Goal: Information Seeking & Learning: Learn about a topic

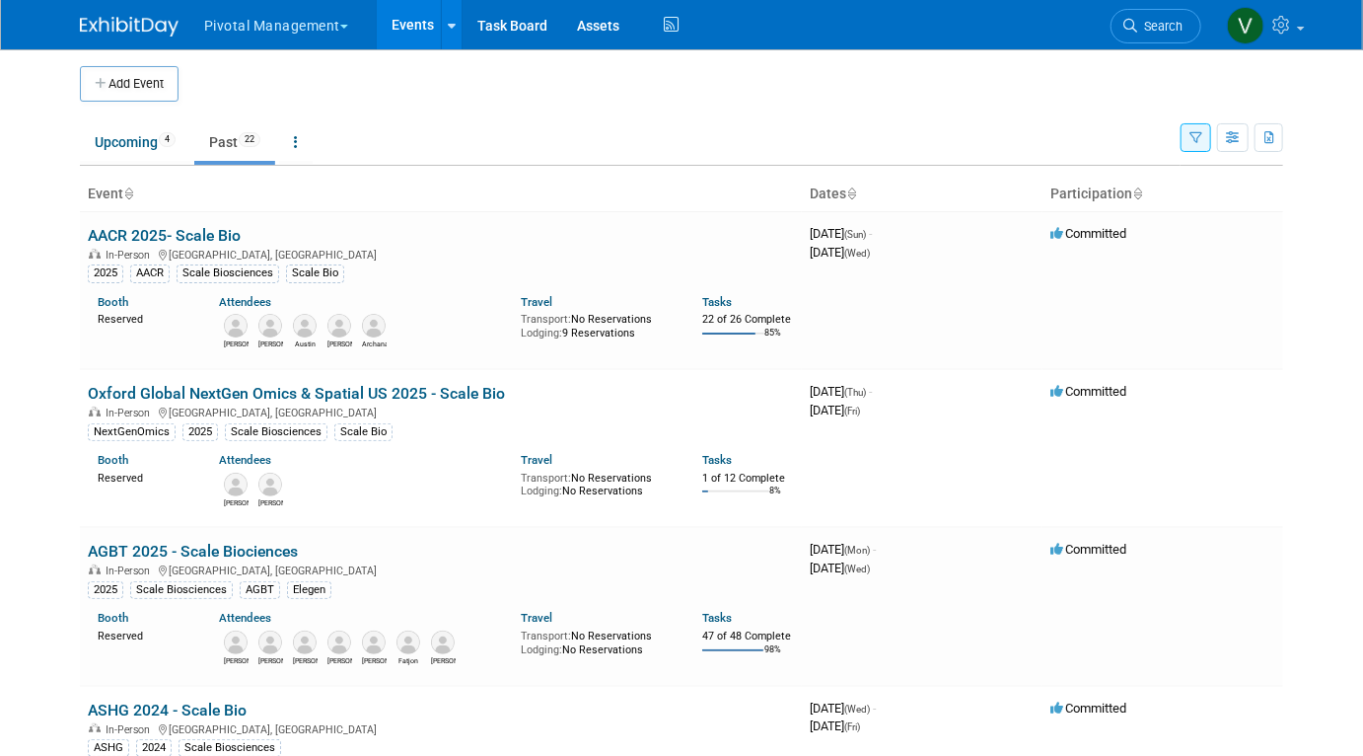
click at [1196, 139] on icon "button" at bounding box center [1195, 138] width 13 height 13
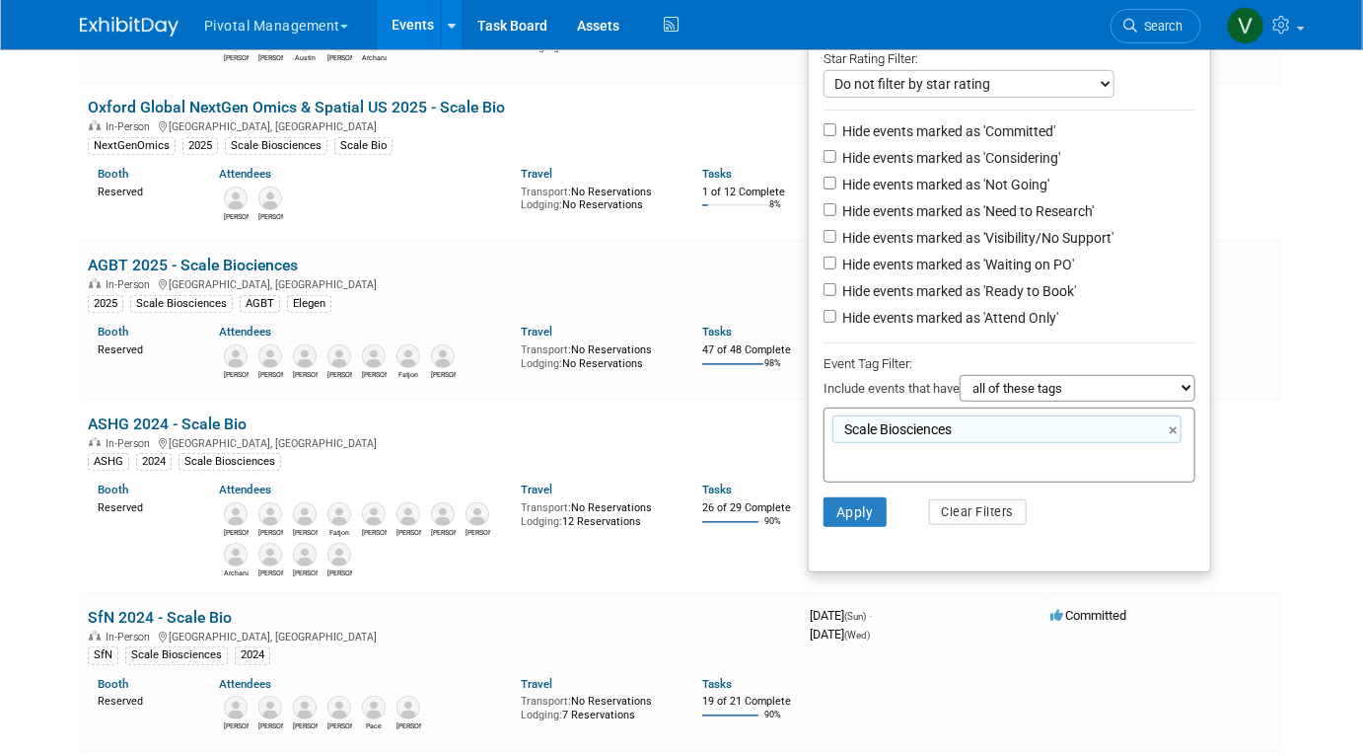
scroll to position [402, 0]
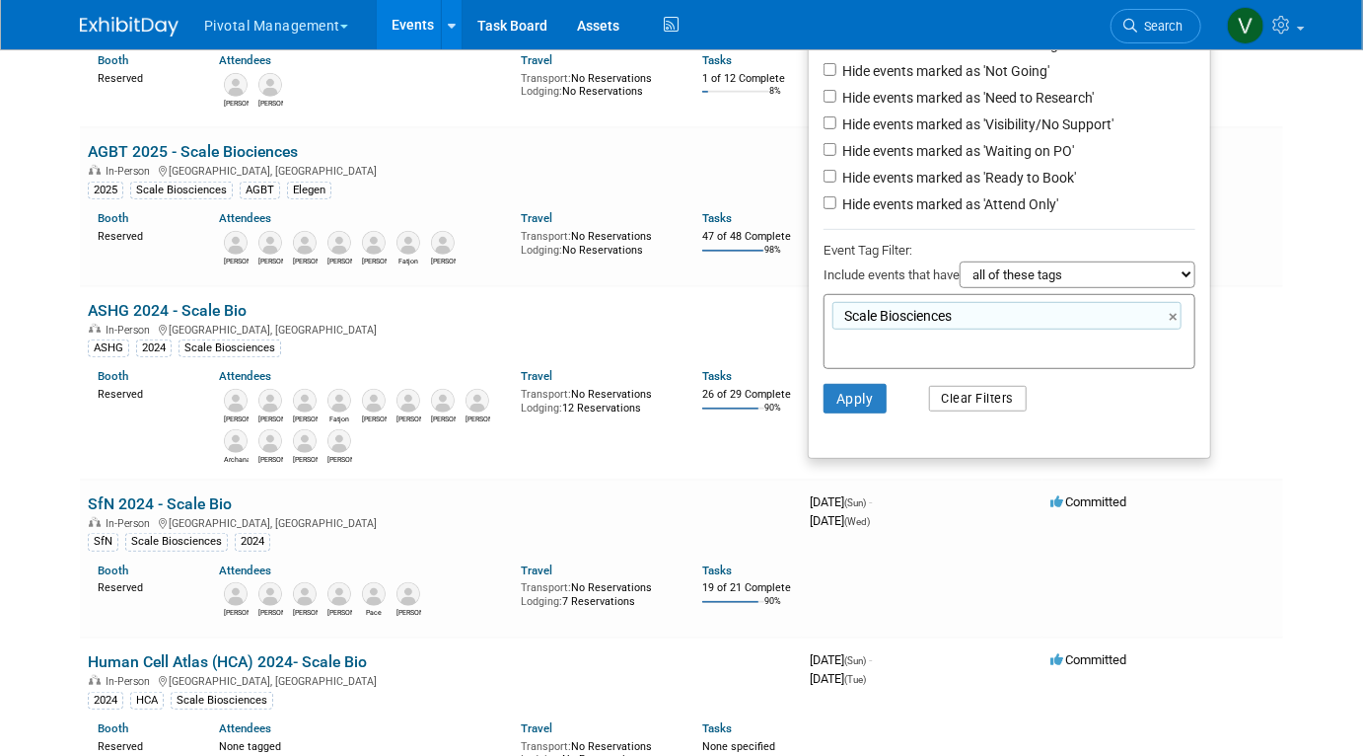
click at [992, 405] on button "Clear Filters" at bounding box center [978, 399] width 99 height 26
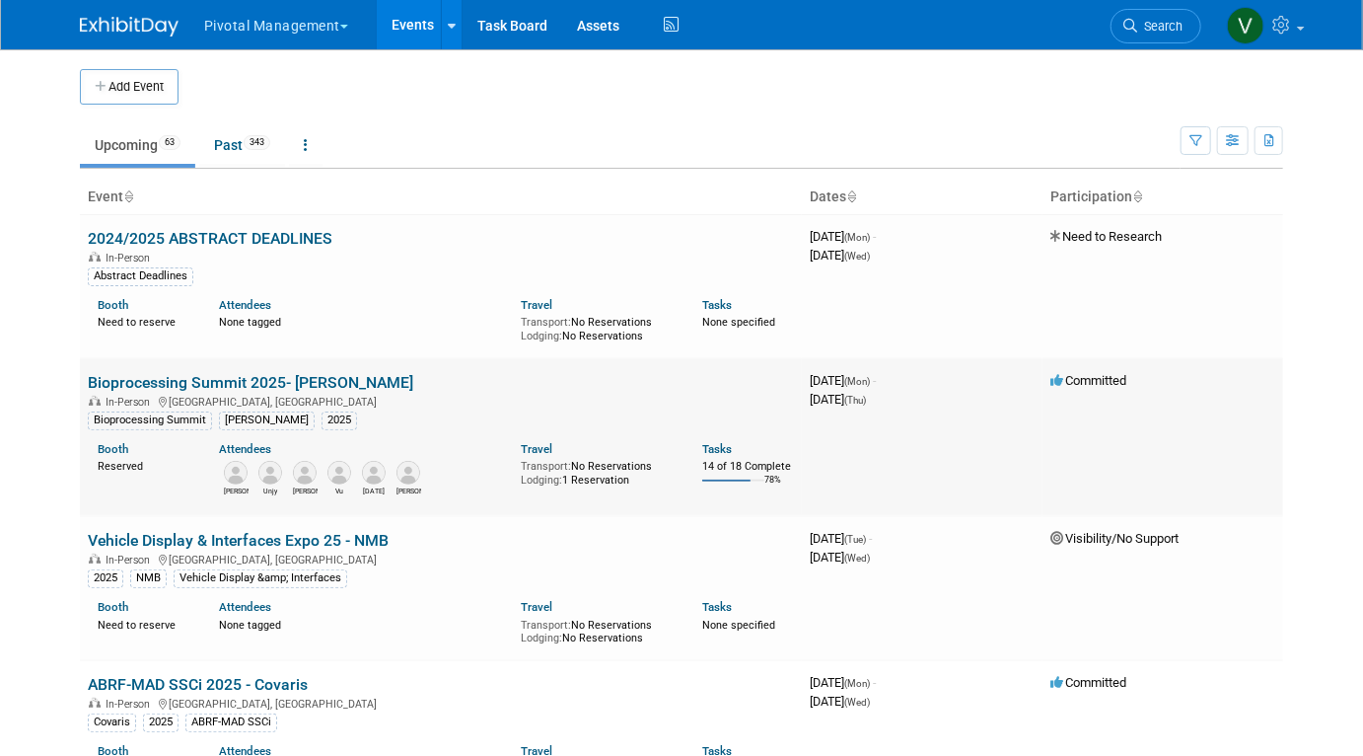
click at [251, 378] on link "Bioprocessing Summit 2025- Asimov" at bounding box center [250, 382] width 325 height 19
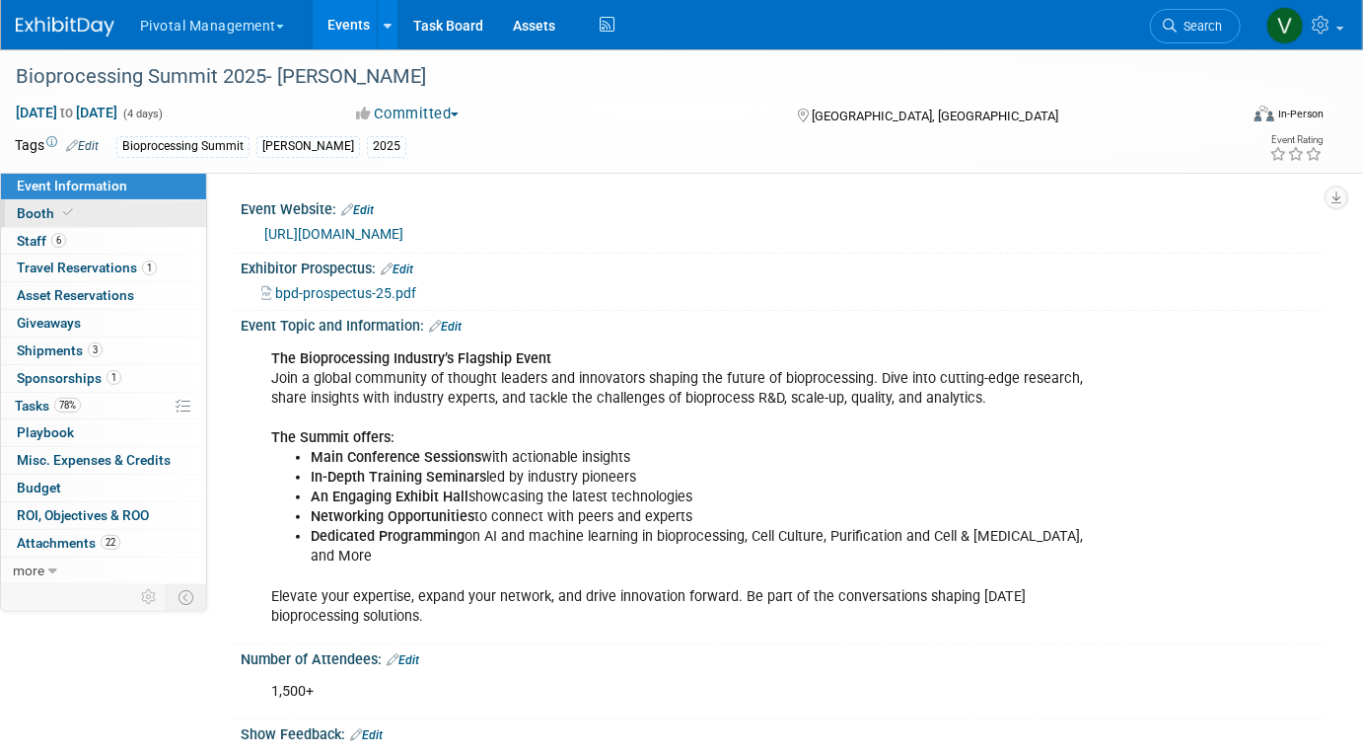
click at [67, 217] on icon at bounding box center [68, 212] width 10 height 11
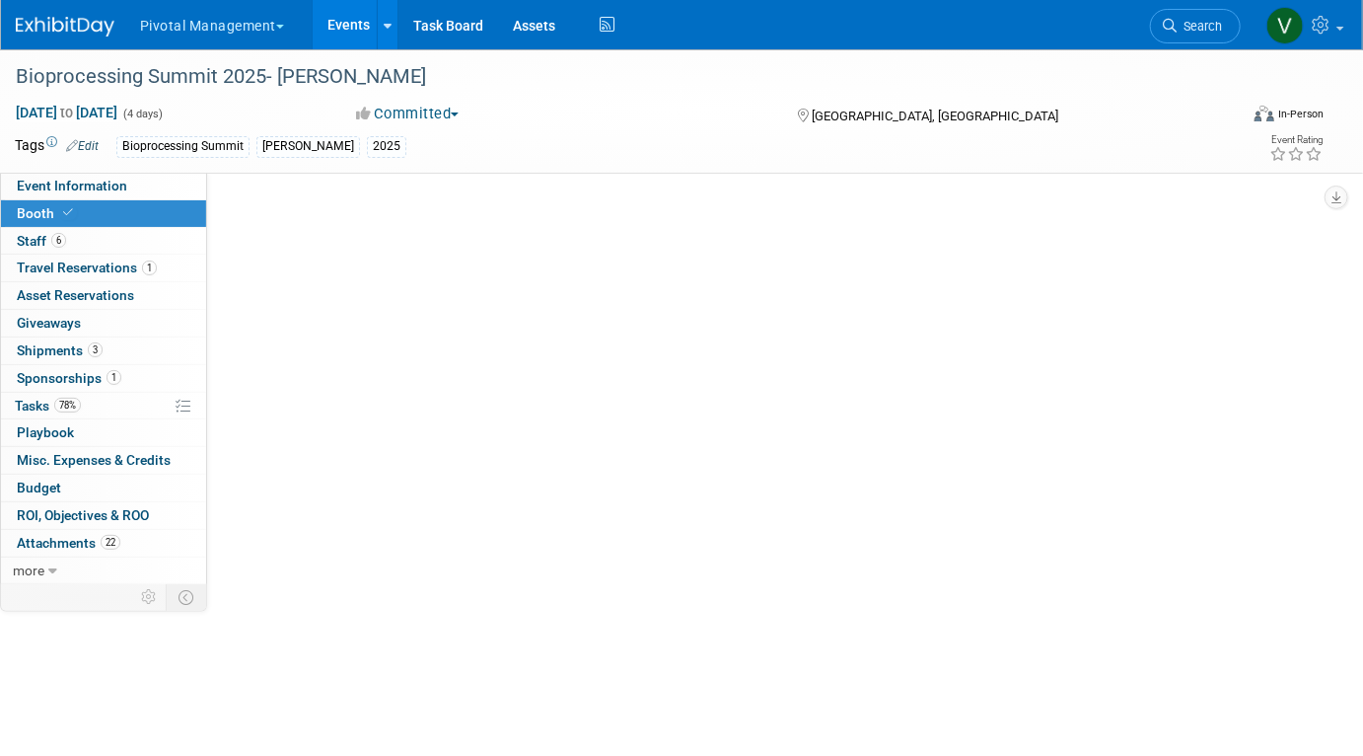
select select "Yes"
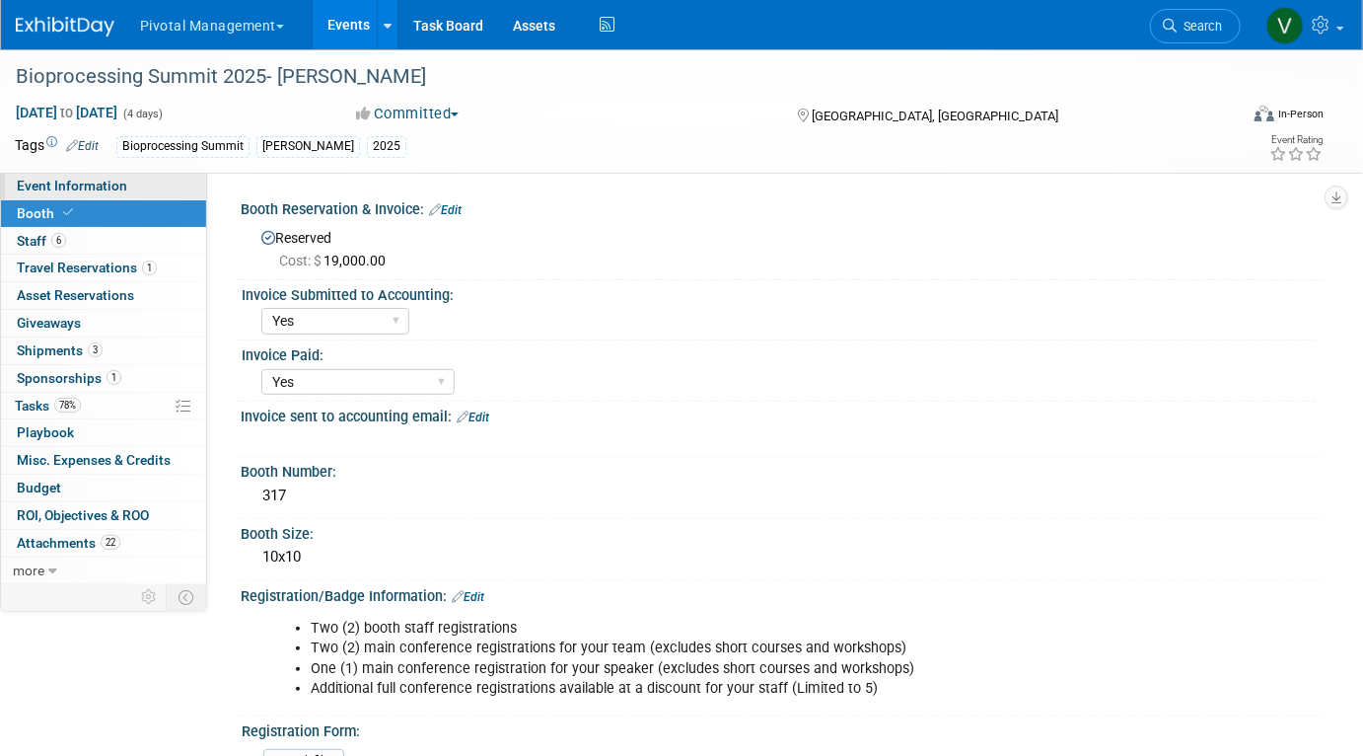
click at [134, 184] on link "Event Information" at bounding box center [103, 186] width 205 height 27
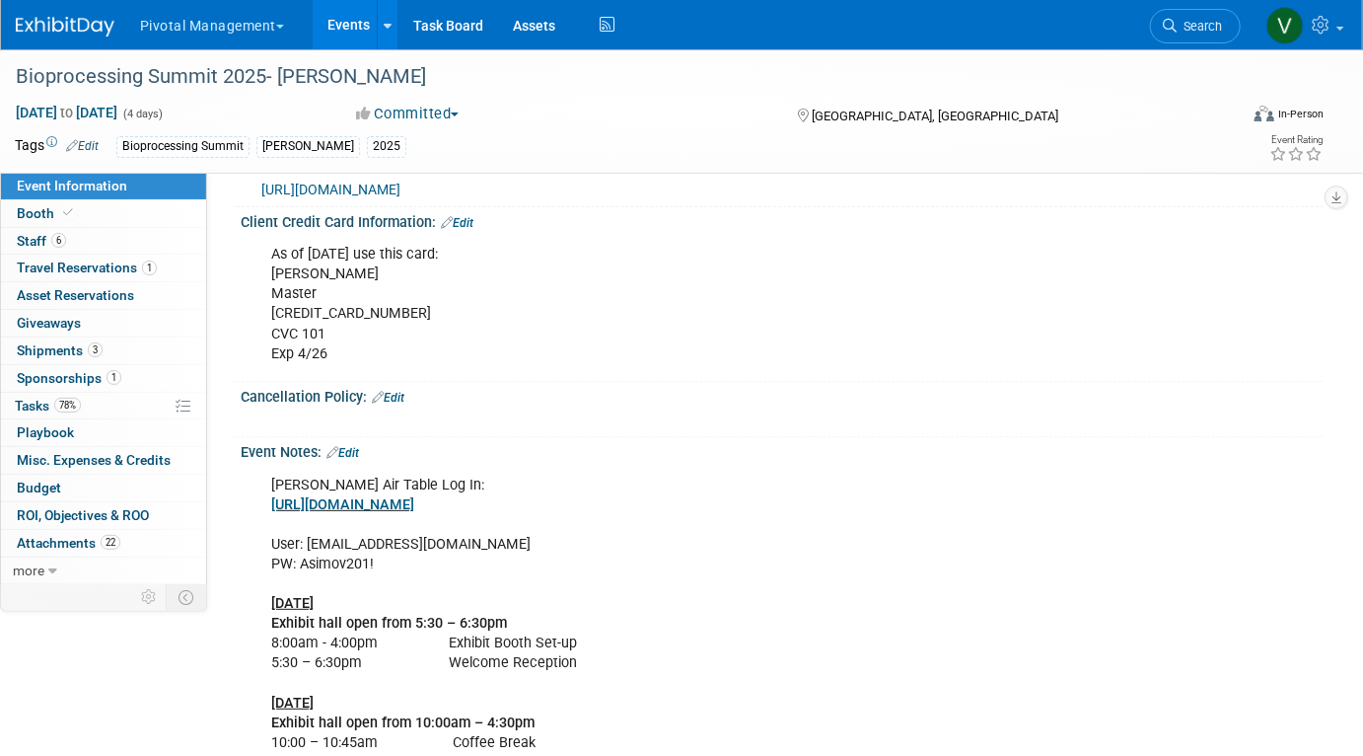
scroll to position [3242, 0]
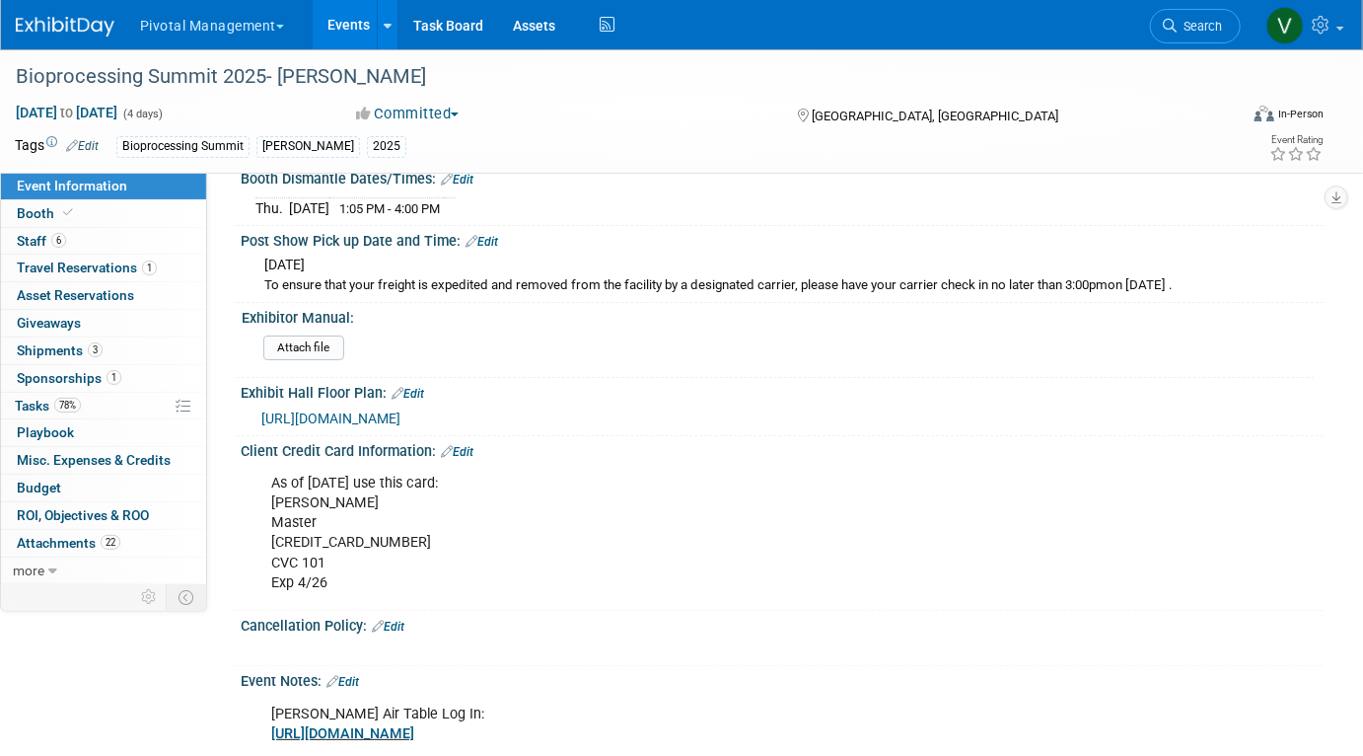
click at [332, 410] on span "[URL][DOMAIN_NAME]" at bounding box center [330, 418] width 139 height 16
click at [359, 14] on link "Events" at bounding box center [349, 24] width 72 height 49
